Goal: Information Seeking & Learning: Learn about a topic

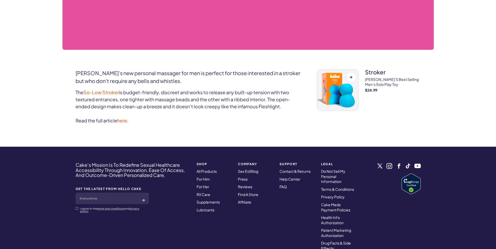
scroll to position [209, 0]
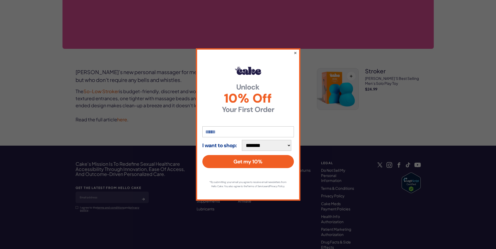
click at [295, 50] on button "×" at bounding box center [294, 53] width 3 height 6
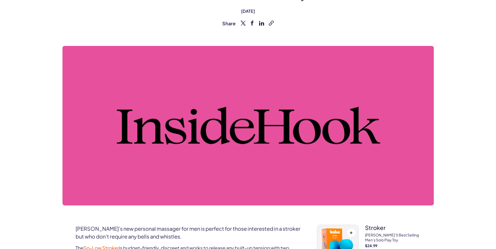
scroll to position [0, 0]
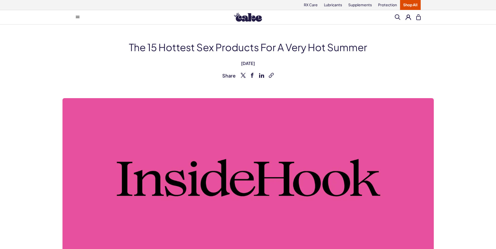
click at [396, 15] on span at bounding box center [396, 16] width 5 height 5
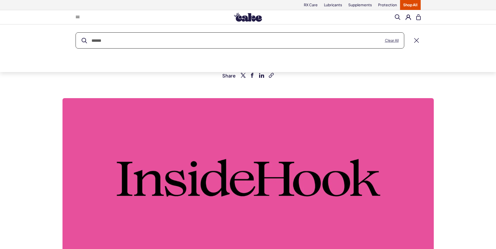
click at [106, 40] on input "text" at bounding box center [240, 41] width 328 height 16
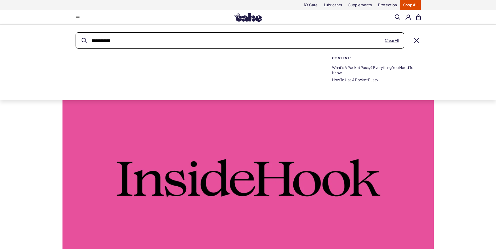
type input "**********"
click at [82, 38] on button "submit" at bounding box center [84, 40] width 5 height 5
click at [121, 40] on input "**********" at bounding box center [240, 41] width 328 height 16
click at [82, 38] on button "submit" at bounding box center [84, 40] width 5 height 5
click at [351, 67] on link "What’s a Pocket Pussy? Everything You Need to Know" at bounding box center [372, 70] width 81 height 10
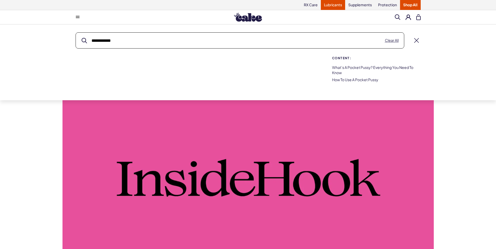
click at [335, 5] on link "Lubricants" at bounding box center [333, 5] width 24 height 10
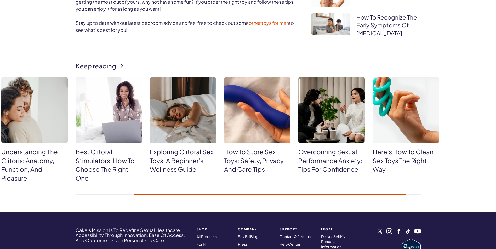
scroll to position [1724, 0]
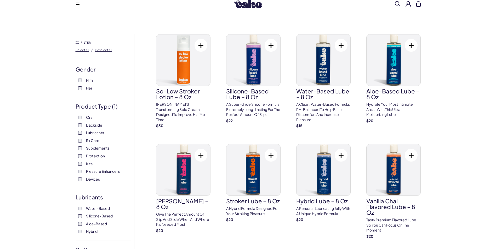
scroll to position [26, 0]
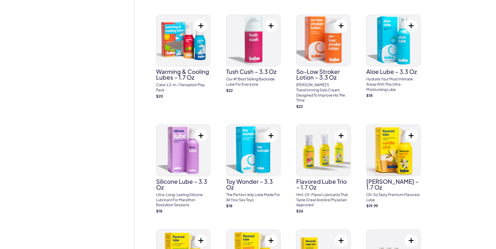
scroll to position [392, 0]
